Goal: Find specific page/section: Find specific page/section

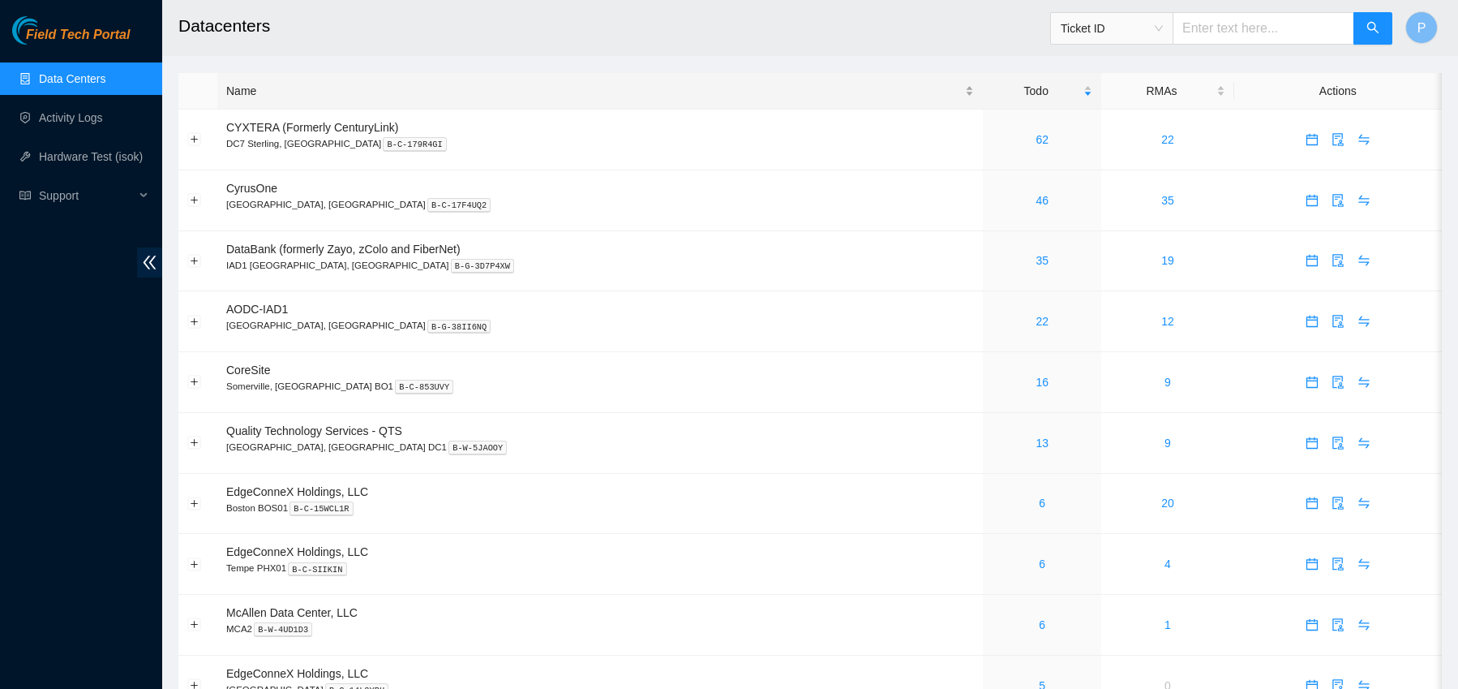
click at [656, 100] on div "Name" at bounding box center [600, 91] width 748 height 18
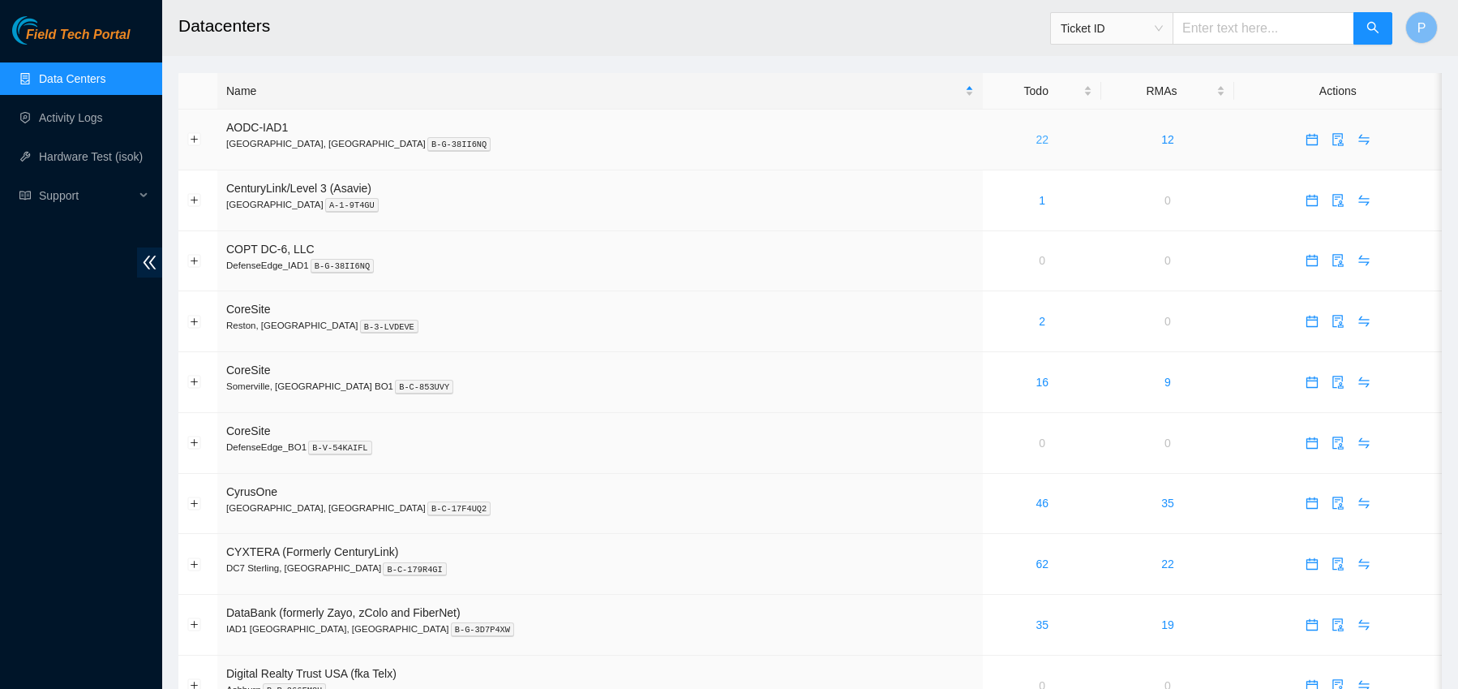
click at [1036, 139] on link "22" at bounding box center [1042, 139] width 13 height 13
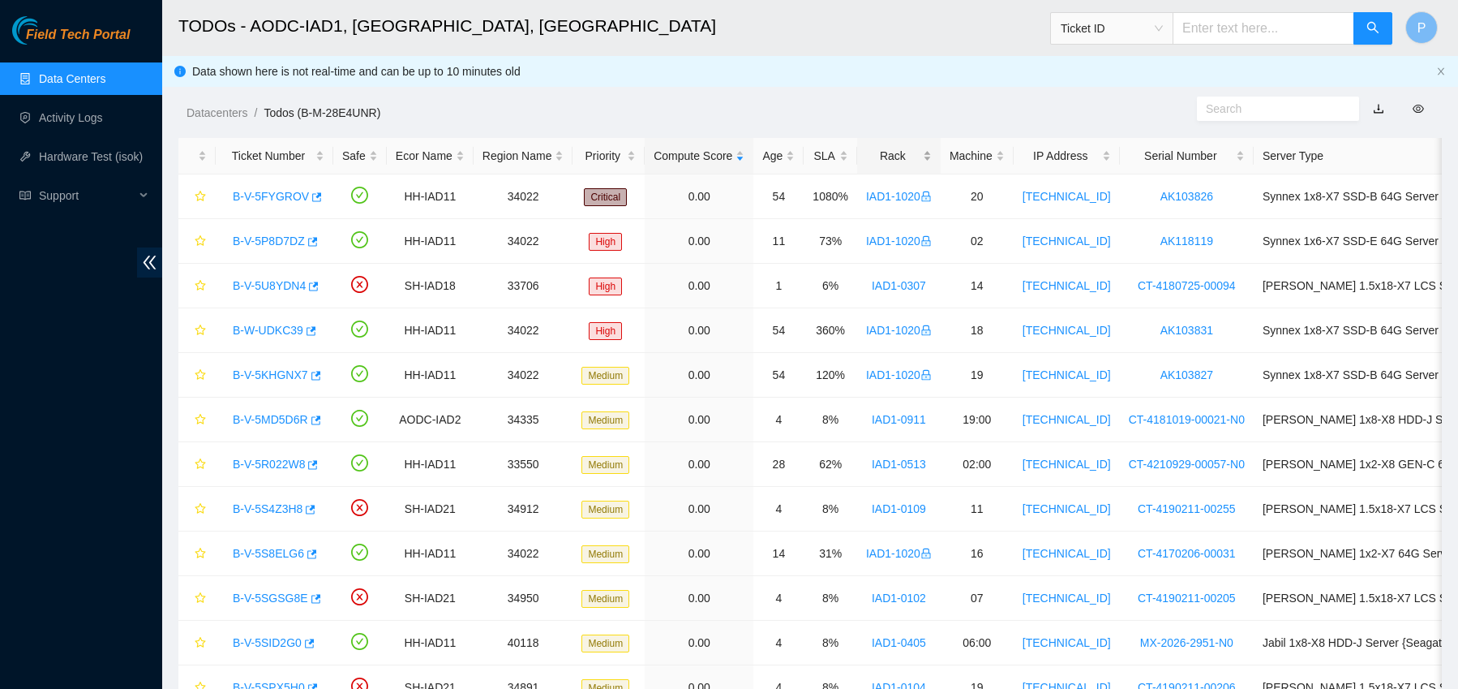
click at [932, 161] on div "Rack" at bounding box center [899, 156] width 66 height 18
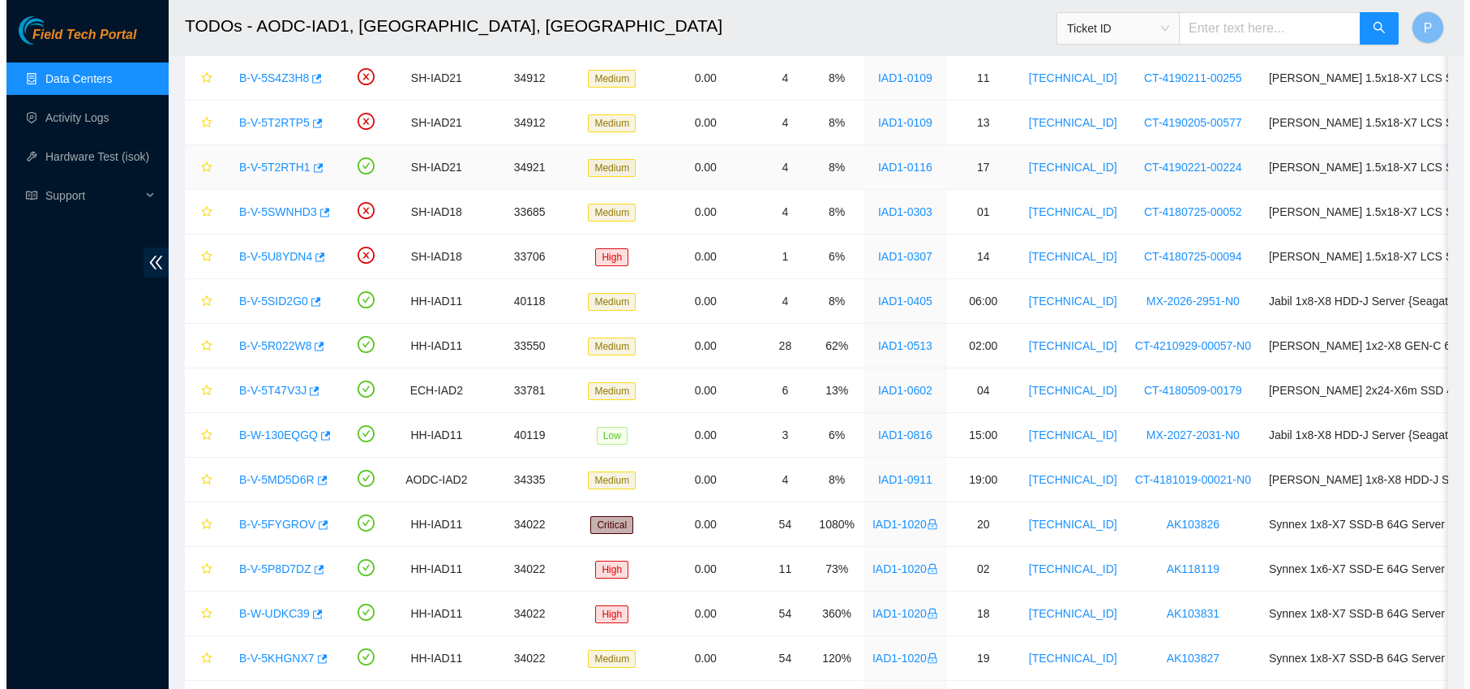
scroll to position [436, 0]
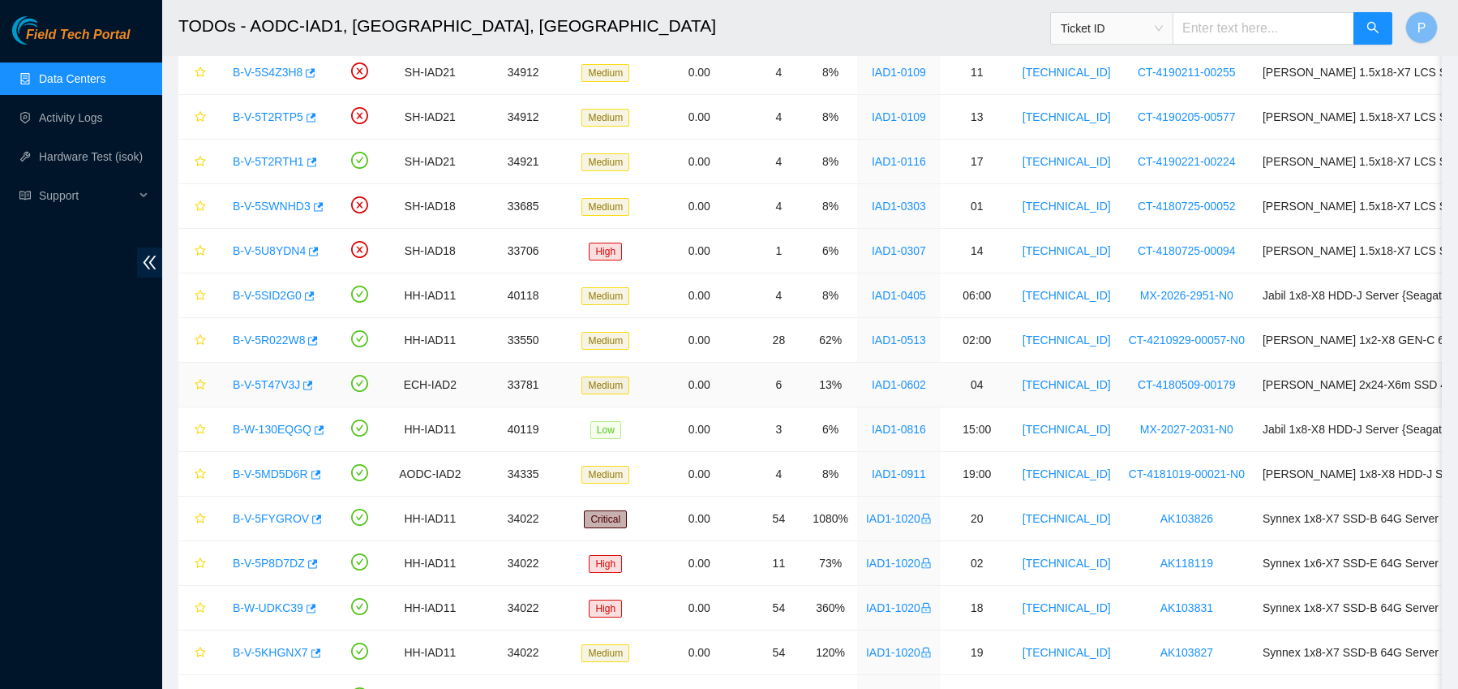
click at [289, 384] on link "B-V-5T47V3J" at bounding box center [266, 384] width 67 height 13
